Goal: Task Accomplishment & Management: Use online tool/utility

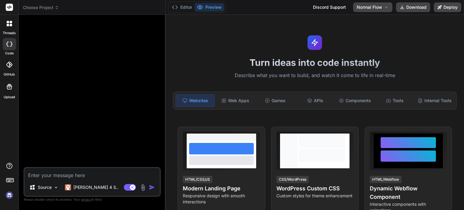
click at [14, 193] on img at bounding box center [9, 195] width 10 height 10
click at [282, 40] on div "Turn ideas into code instantly Describe what you want to build, and watch it co…" at bounding box center [315, 112] width 299 height 195
click at [310, 101] on div "APIs" at bounding box center [315, 100] width 39 height 13
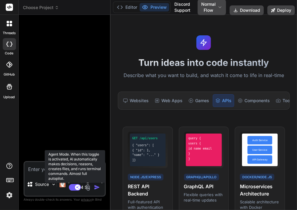
click at [76, 187] on rect at bounding box center [77, 187] width 5 height 5
type textarea "x"
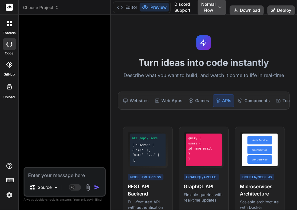
click at [68, 184] on button "Agent Mode. When this toggle is activated, AI automatically makes decisions, re…" at bounding box center [75, 187] width 15 height 7
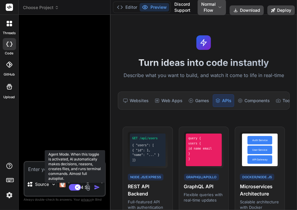
click at [79, 189] on icon at bounding box center [77, 187] width 3 height 3
type textarea "x"
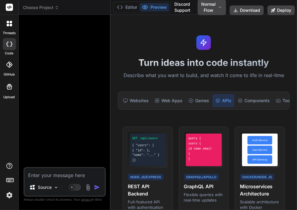
click at [46, 174] on textarea at bounding box center [64, 173] width 80 height 11
type textarea "c"
type textarea "x"
type textarea "cr"
type textarea "x"
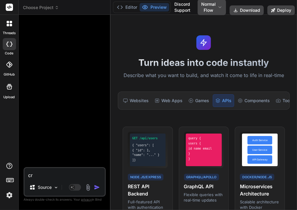
type textarea "cra"
type textarea "x"
type textarea "crae"
type textarea "x"
type textarea "cra"
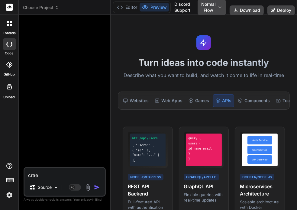
type textarea "x"
type textarea "cr"
type textarea "x"
type textarea "cre"
type textarea "x"
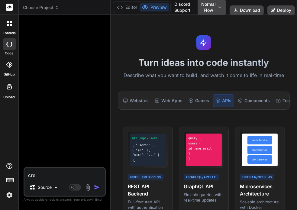
type textarea "crea"
type textarea "x"
type textarea "creat"
type textarea "x"
type textarea "create"
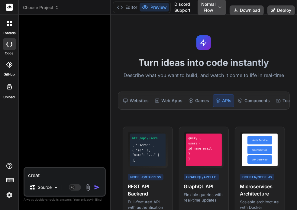
type textarea "x"
type textarea "create"
type textarea "x"
type textarea "create a"
type textarea "x"
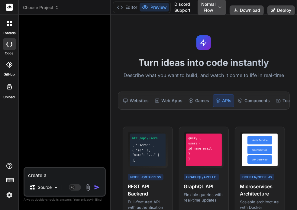
type textarea "create a"
type textarea "x"
type textarea "create a s"
type textarea "x"
type textarea "create a si"
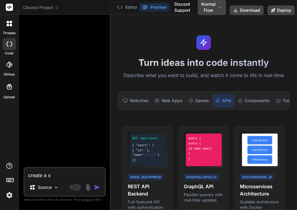
type textarea "x"
type textarea "create a sim"
type textarea "x"
type textarea "create a simo"
type textarea "x"
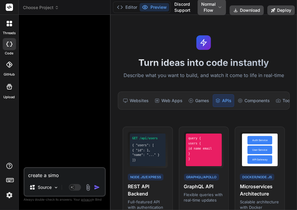
type textarea "create a simol"
type textarea "x"
type textarea "create a simole"
type textarea "x"
type textarea "create a simole"
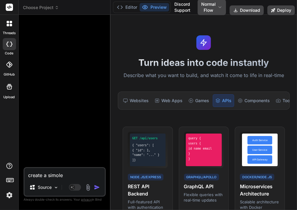
type textarea "x"
type textarea "create a simole t"
type textarea "x"
type textarea "create a simole tio"
type textarea "x"
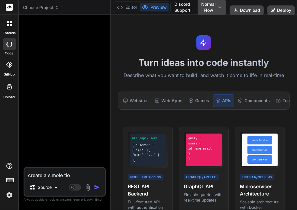
type textarea "create a simole tiod"
type textarea "x"
type textarea "create a simole tiodo"
type textarea "x"
type textarea "create a simole tiodo"
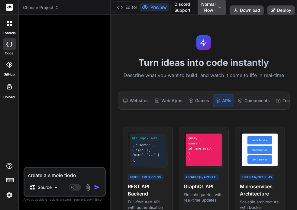
type textarea "x"
type textarea "create a simole tiodo a"
type textarea "x"
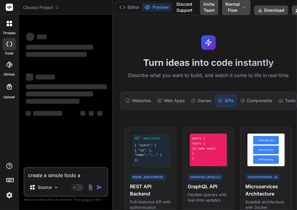
type textarea "create a simole tiodo"
type textarea "x"
type textarea "create a simole tiodo"
type textarea "x"
type textarea "create a simole tiod"
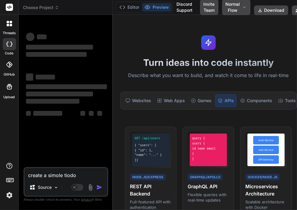
type textarea "x"
type textarea "create a simole tio"
type textarea "x"
type textarea "create a simole ti"
type textarea "x"
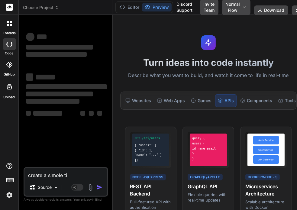
type textarea "create a simole t"
type textarea "x"
type textarea "create a simole"
type textarea "x"
type textarea "create a simole"
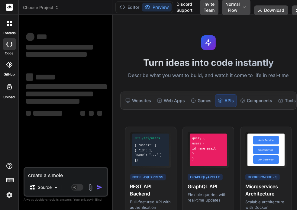
type textarea "x"
type textarea "create a simol"
type textarea "x"
type textarea "create a simo"
type textarea "x"
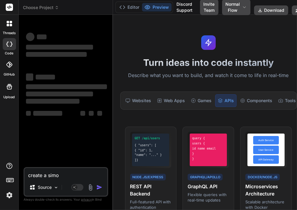
type textarea "create a sim"
type textarea "x"
type textarea "create a simp"
type textarea "x"
type textarea "create a simpl"
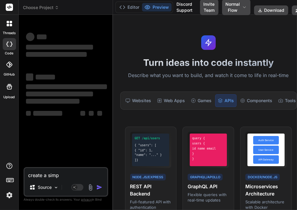
type textarea "x"
type textarea "create a simple"
type textarea "x"
type textarea "create a simple"
type textarea "x"
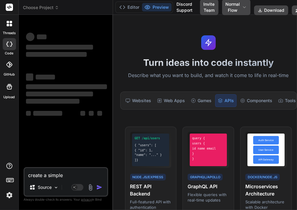
type textarea "create a simple t"
type textarea "x"
type textarea "create a simple to"
type textarea "x"
type textarea "create a simple tod"
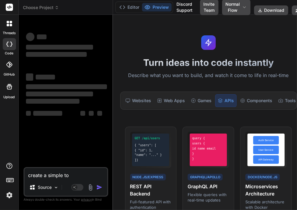
type textarea "x"
type textarea "create a simple todo"
type textarea "x"
type textarea "create a simple todo"
type textarea "x"
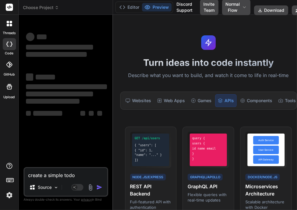
type textarea "create a simple todo a"
type textarea "x"
type textarea "create a simple todo ap"
type textarea "x"
type textarea "create a simple todo app"
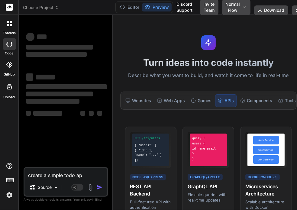
type textarea "x"
type textarea "create a simple todo app"
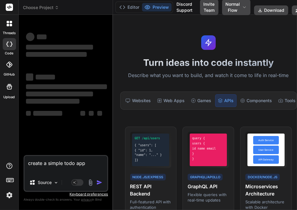
type textarea "x"
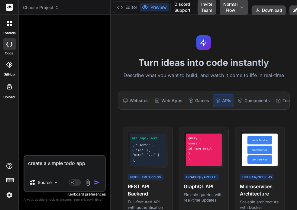
type textarea "create a simple todo app"
click at [96, 182] on img "button" at bounding box center [97, 183] width 6 height 6
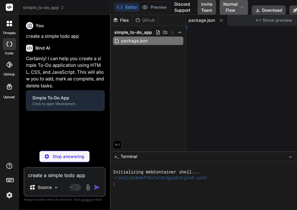
type textarea "x"
type textarea "l>"
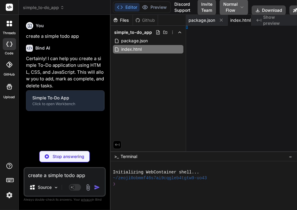
type textarea "x"
type textarea "82333; }"
type textarea "x"
type textarea "2333; }"
type textarea "x"
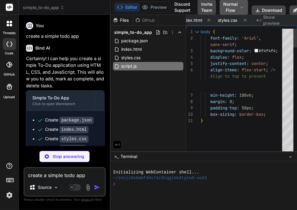
type textarea "x"
type textarea "{ addTodo(); } }); });"
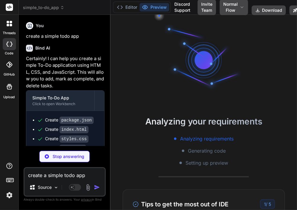
scroll to position [11, 0]
type textarea "x"
click at [133, 8] on button "Editor" at bounding box center [127, 7] width 25 height 8
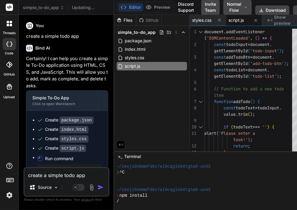
scroll to position [0, 78]
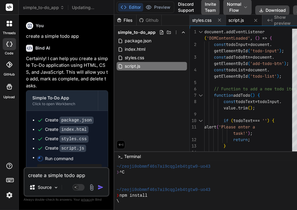
type textarea "{ addTodo(); } }); });"
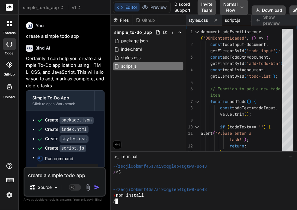
click at [236, 186] on div at bounding box center [200, 184] width 175 height 6
type textarea "x"
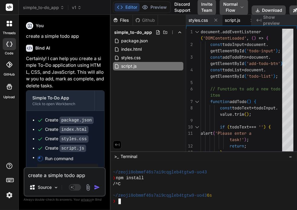
scroll to position [29, 0]
click at [236, 186] on div "/^C" at bounding box center [200, 184] width 175 height 6
click at [289, 154] on span "−" at bounding box center [290, 157] width 3 height 6
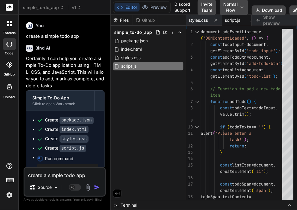
click at [160, 204] on div ">_ Terminal" at bounding box center [204, 205] width 186 height 10
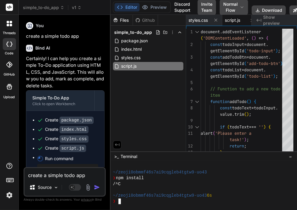
click at [197, 189] on div at bounding box center [200, 190] width 175 height 6
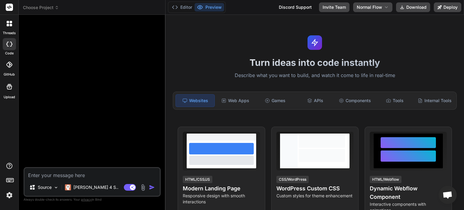
type textarea "x"
click at [187, 7] on button "Editor" at bounding box center [182, 7] width 25 height 8
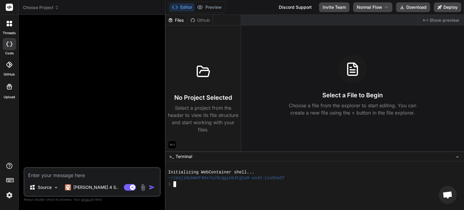
click at [295, 177] on div "~/zeoji0obmmf46s7ai9cqgleb4tgtw9-uo43-zzu9oa5f" at bounding box center [311, 178] width 287 height 6
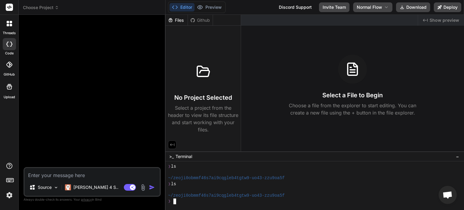
scroll to position [29, 0]
click at [212, 3] on button "Preview" at bounding box center [210, 7] width 30 height 8
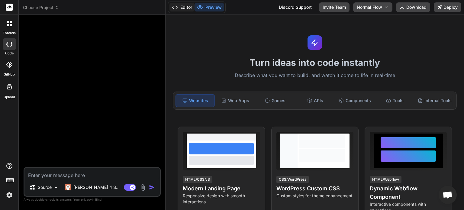
click at [177, 7] on polyline at bounding box center [177, 7] width 2 height 3
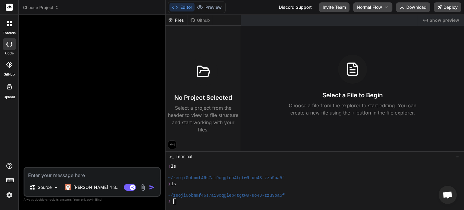
click at [318, 160] on div ">_ Terminal −" at bounding box center [315, 156] width 299 height 10
click at [311, 168] on div "❯ ls" at bounding box center [311, 167] width 287 height 6
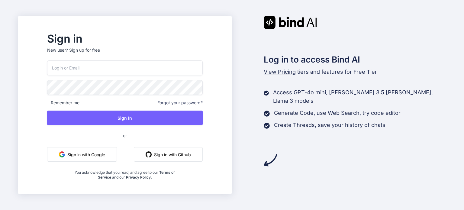
click at [149, 61] on input "email" at bounding box center [125, 67] width 156 height 15
type input "testbindtest129@mailinator.com"
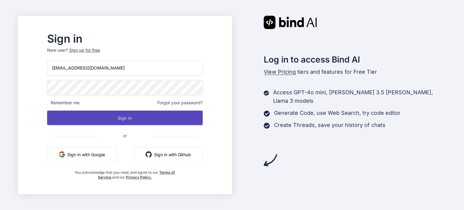
click at [141, 119] on button "Sign In" at bounding box center [125, 118] width 156 height 15
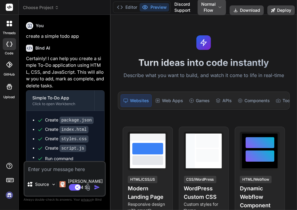
scroll to position [86, 0]
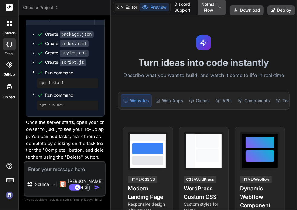
click at [123, 5] on button "Editor" at bounding box center [127, 7] width 25 height 8
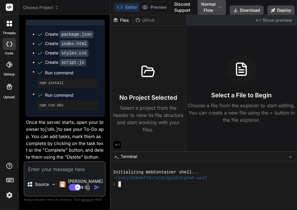
click at [229, 185] on div "❯" at bounding box center [200, 184] width 175 height 6
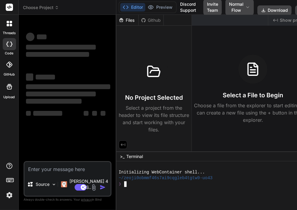
scroll to position [0, 0]
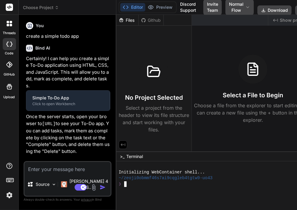
click at [227, 186] on div "❯" at bounding box center [206, 184] width 175 height 6
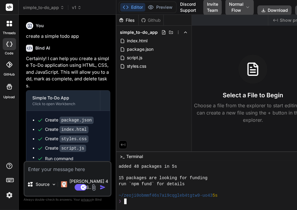
scroll to position [52, 0]
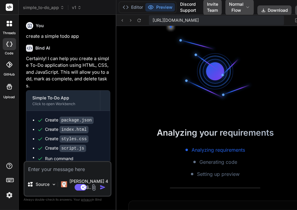
type textarea "x"
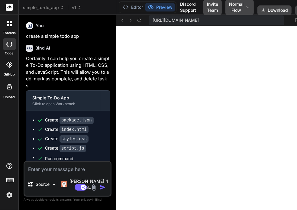
scroll to position [261, 0]
click at [131, 9] on button "Editor" at bounding box center [132, 7] width 25 height 8
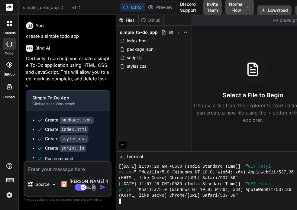
click at [201, 202] on div at bounding box center [206, 202] width 175 height 6
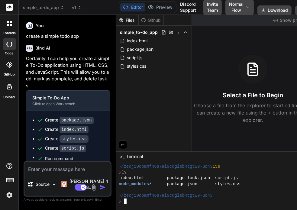
scroll to position [313, 0]
